Goal: Task Accomplishment & Management: Manage account settings

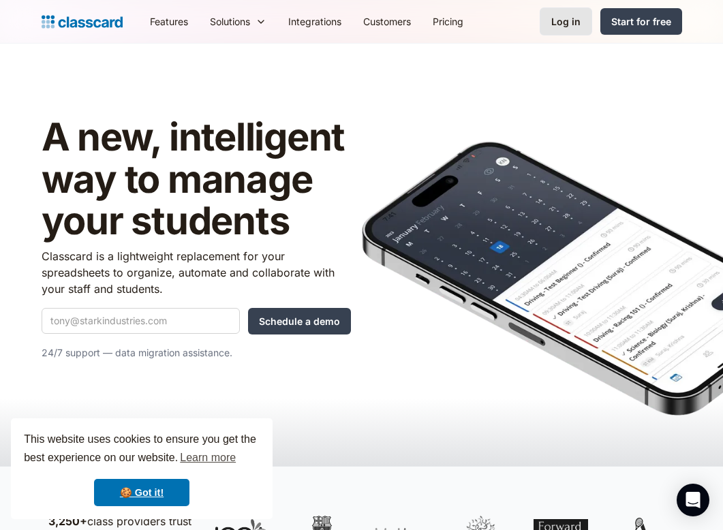
click at [585, 29] on link "Log in" at bounding box center [566, 21] width 52 height 28
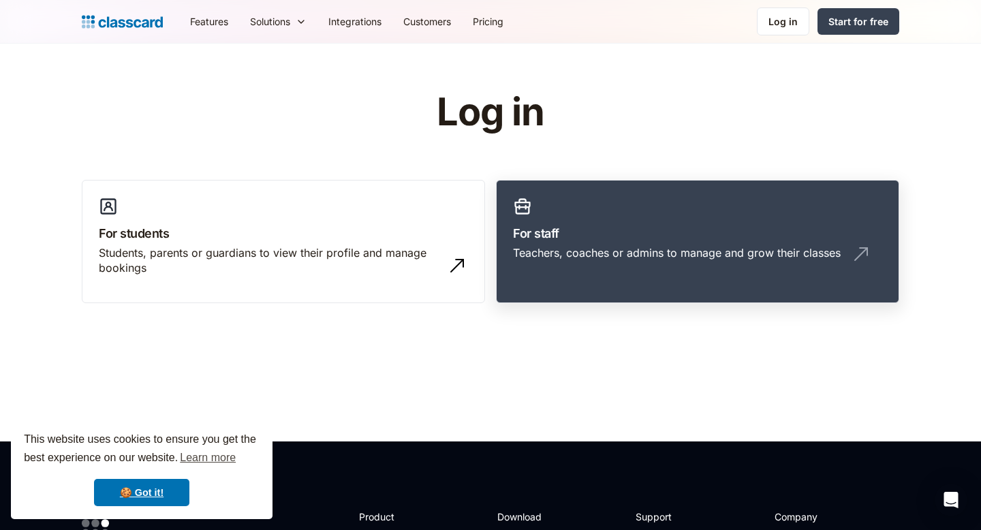
click at [551, 225] on h3 "For staff" at bounding box center [697, 233] width 369 height 18
